Goal: Find specific page/section: Find specific page/section

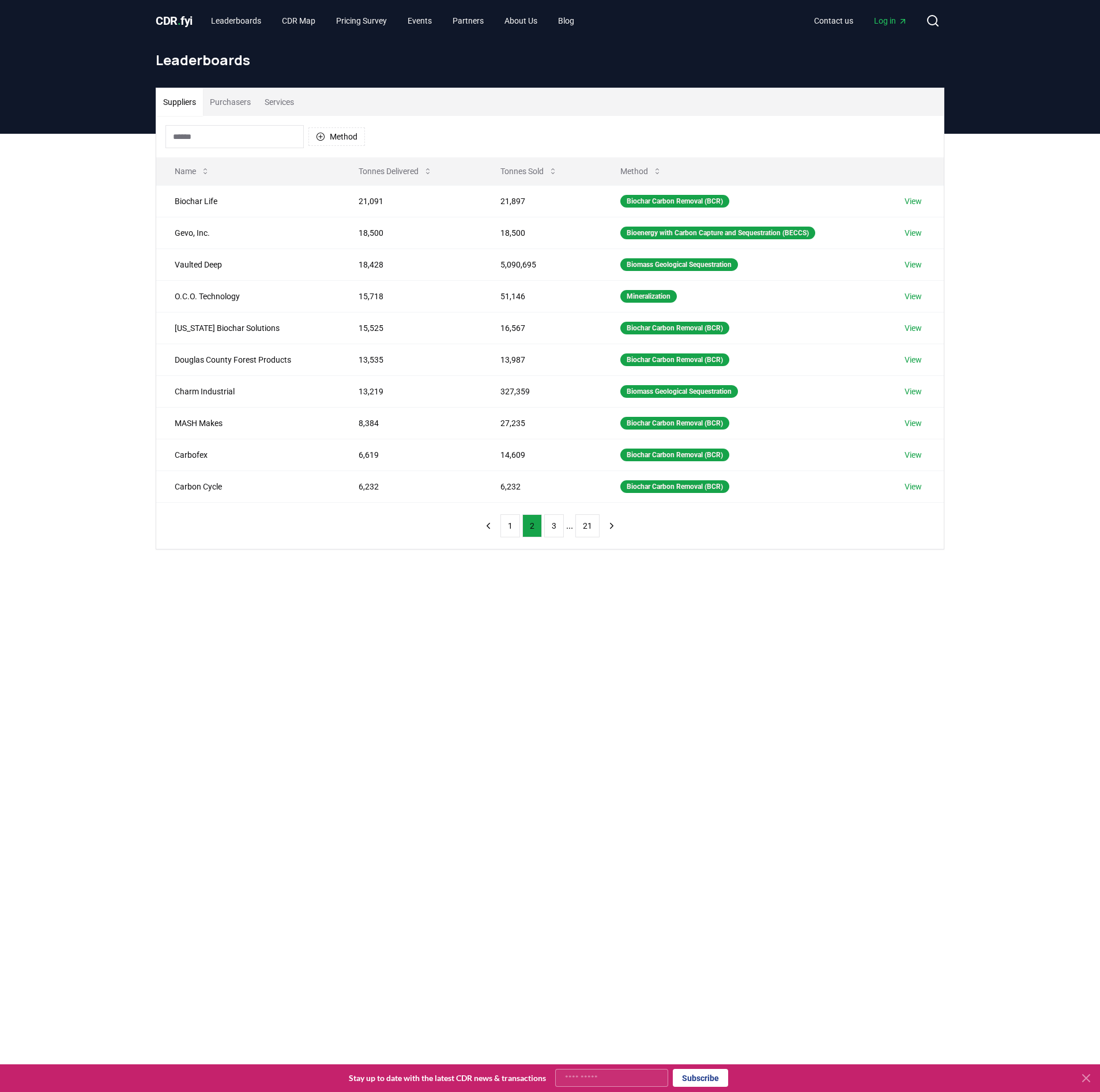
click at [188, 23] on span "CDR . fyi" at bounding box center [174, 21] width 37 height 14
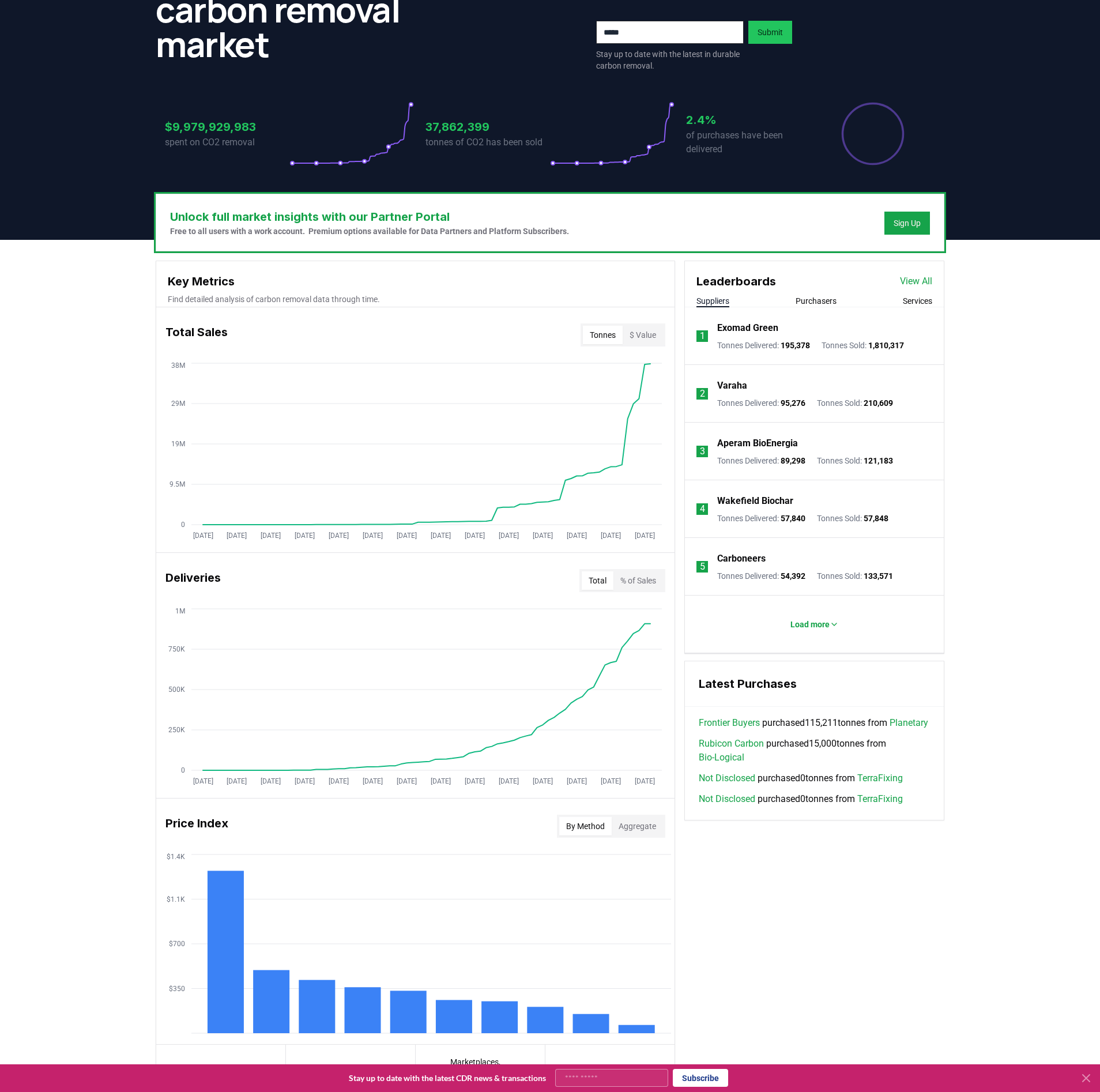
scroll to position [244, 0]
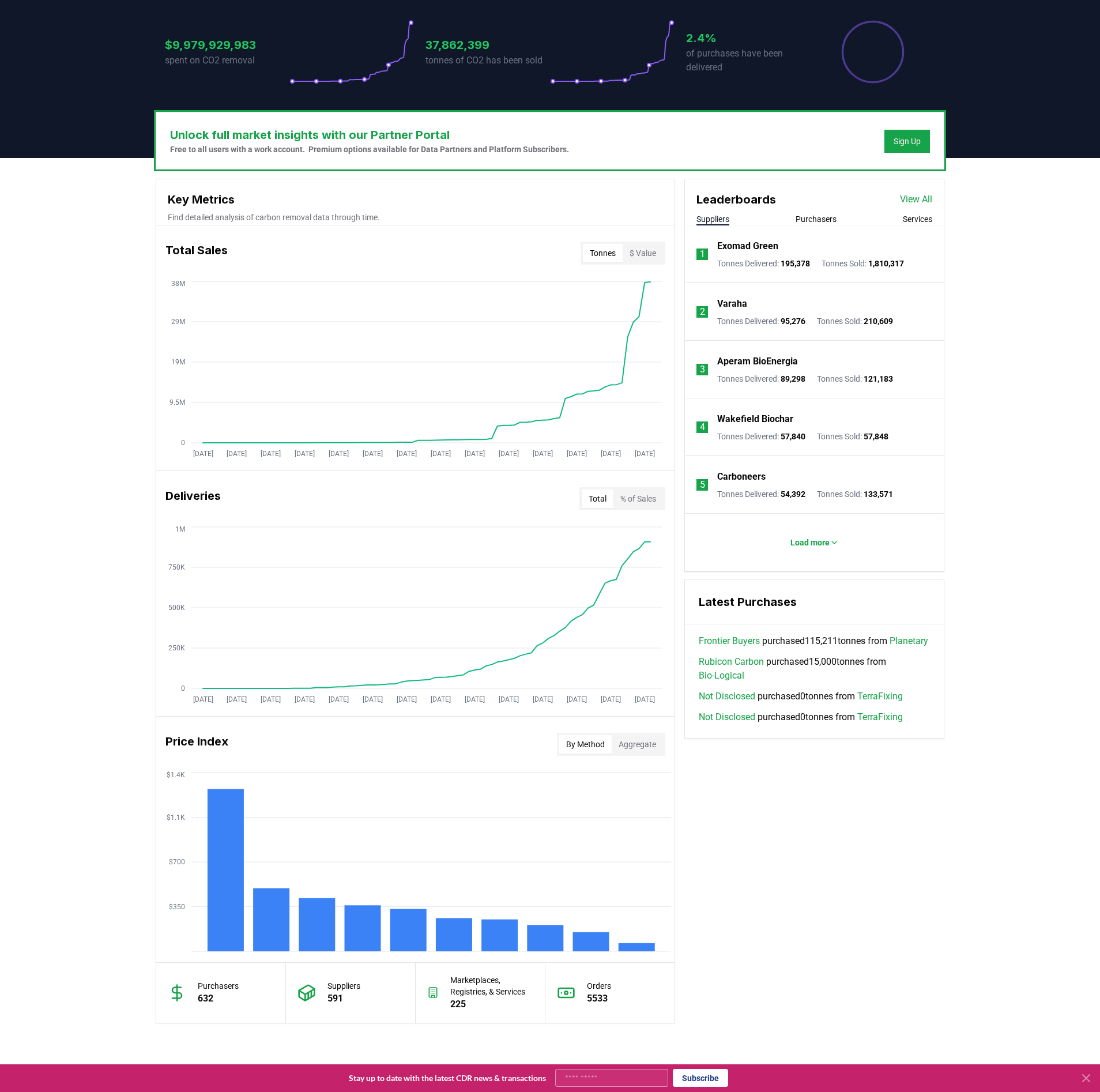
click at [1082, 1074] on icon at bounding box center [1086, 1078] width 14 height 14
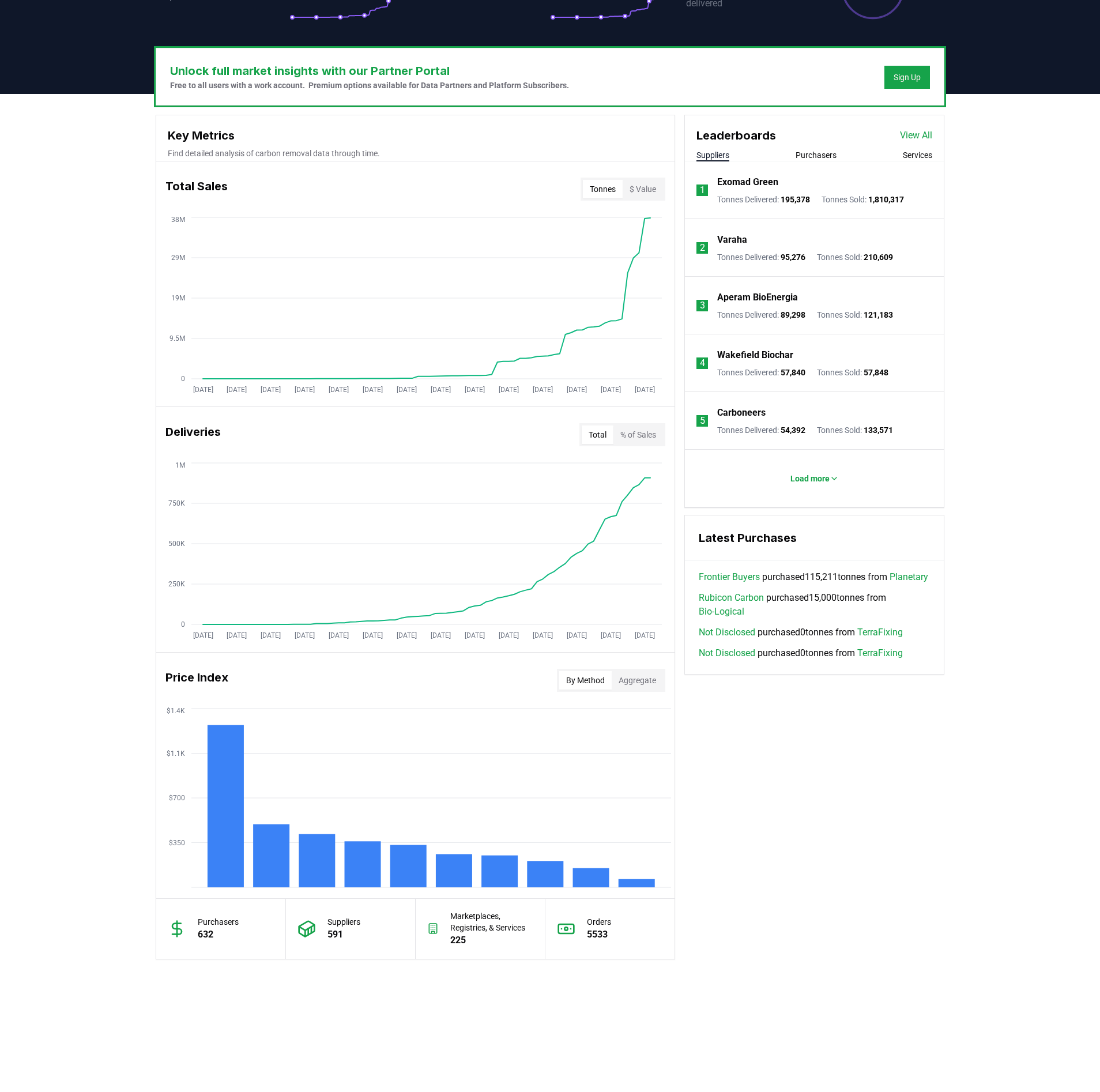
scroll to position [0, 0]
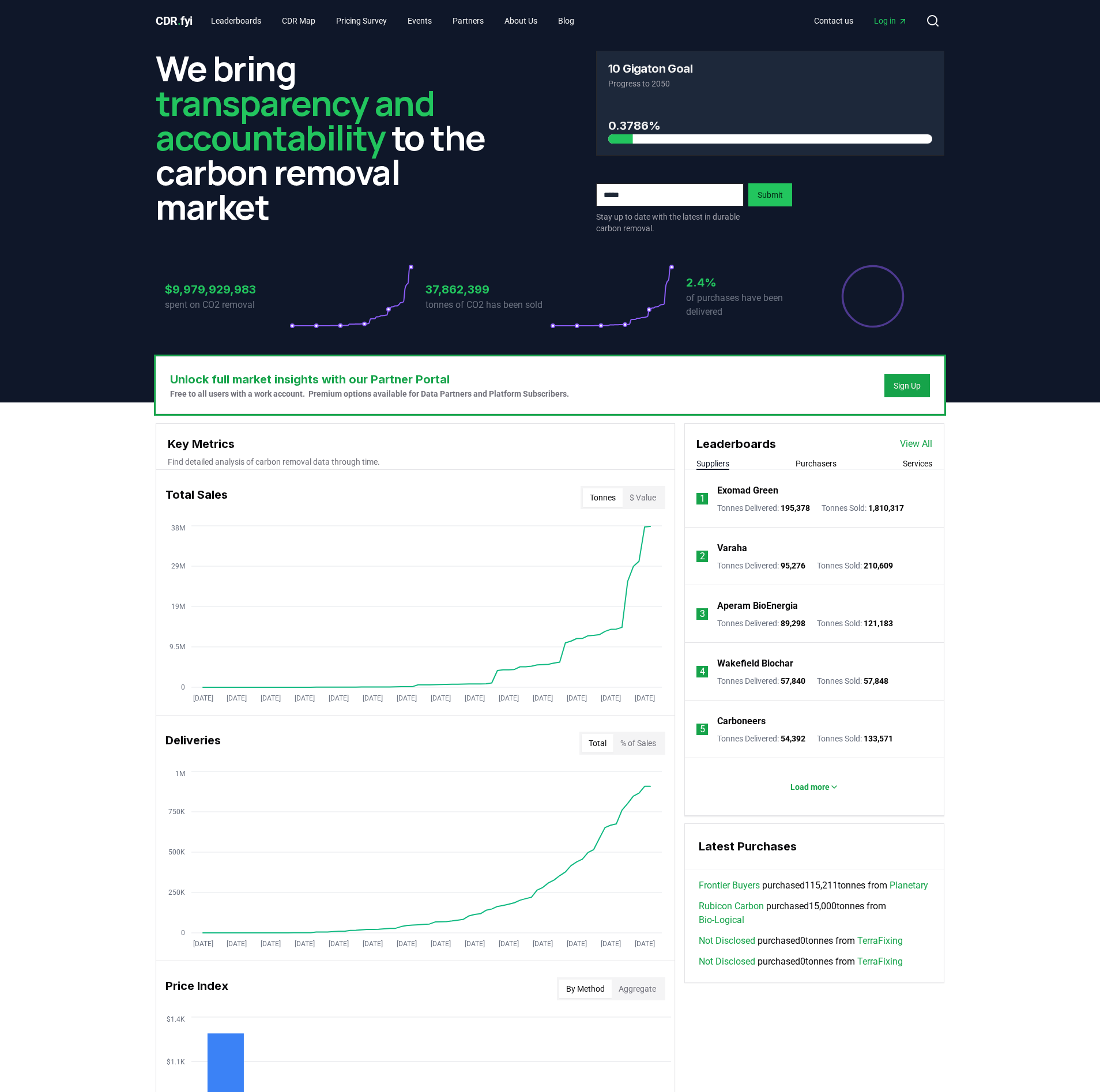
click at [728, 888] on link "Frontier Buyers" at bounding box center [729, 885] width 61 height 14
